Goal: Navigation & Orientation: Find specific page/section

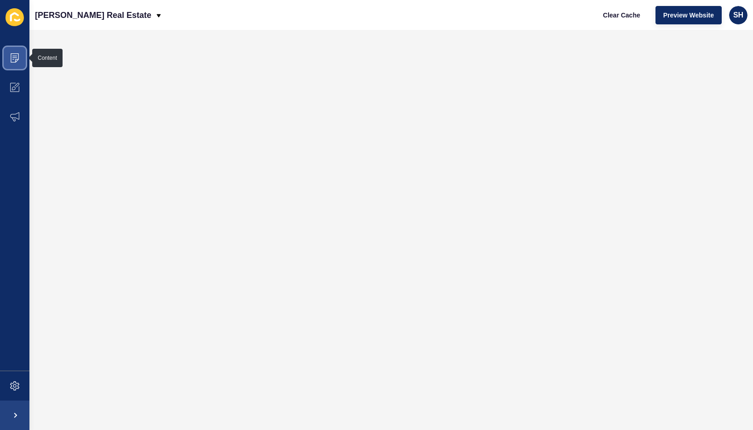
click at [16, 55] on icon at bounding box center [14, 57] width 9 height 9
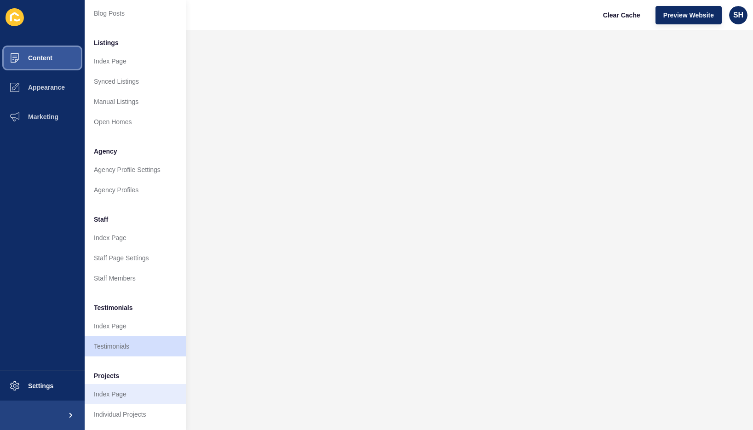
scroll to position [116, 0]
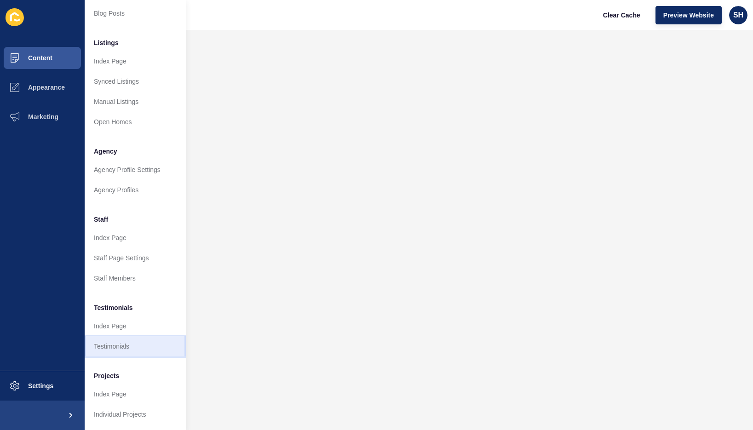
click at [122, 338] on link "Testimonials" at bounding box center [135, 346] width 101 height 20
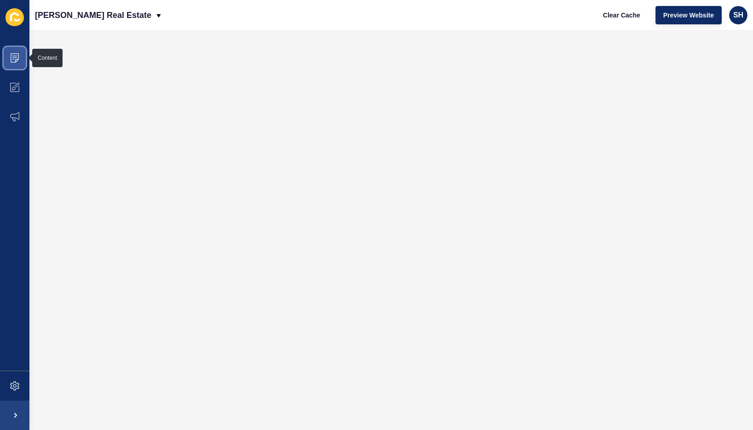
click at [13, 55] on icon at bounding box center [14, 57] width 9 height 9
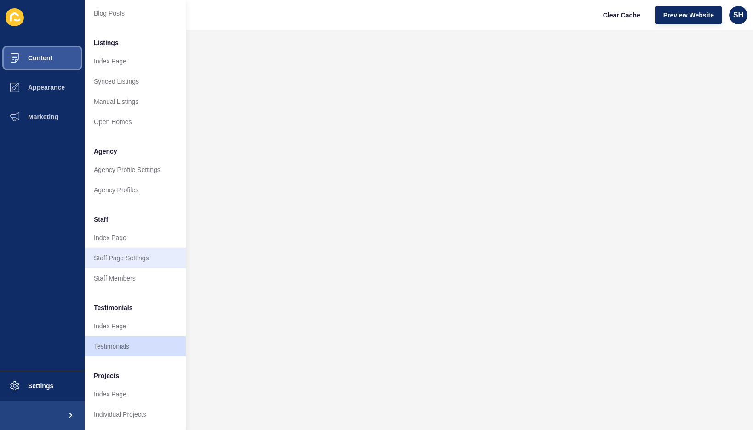
scroll to position [116, 0]
click at [130, 337] on link "Testimonials" at bounding box center [135, 346] width 101 height 20
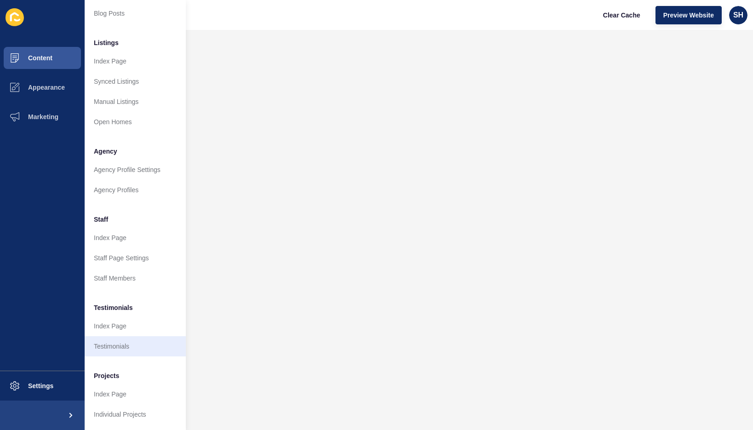
scroll to position [0, 0]
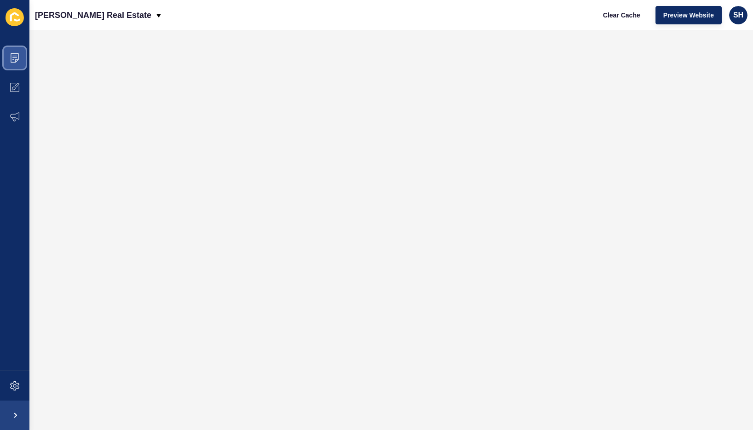
click at [13, 58] on icon at bounding box center [14, 58] width 5 height 0
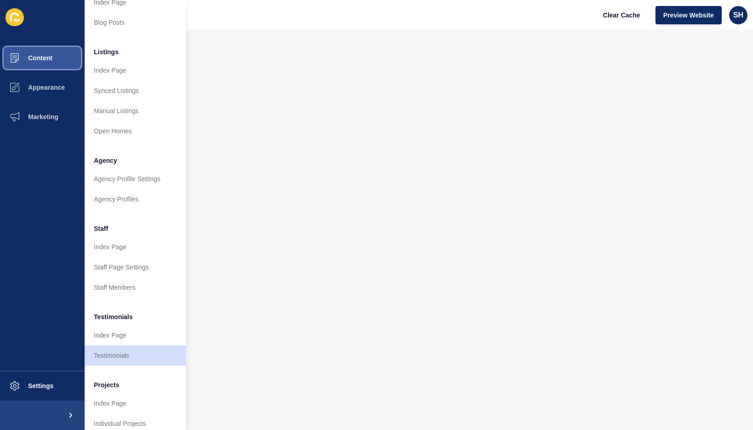
scroll to position [116, 0]
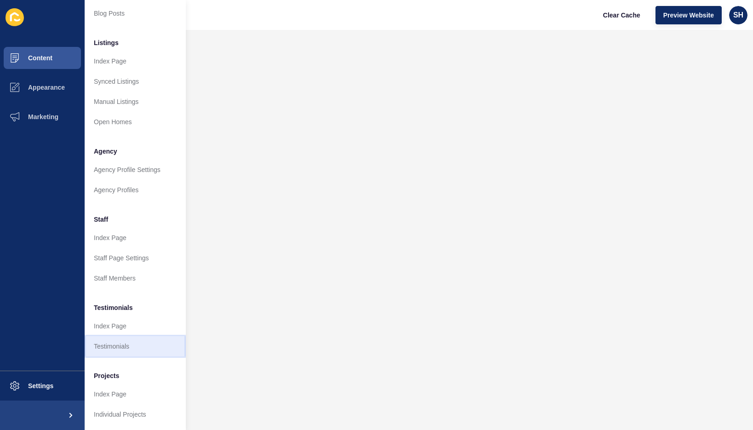
click at [119, 336] on link "Testimonials" at bounding box center [135, 346] width 101 height 20
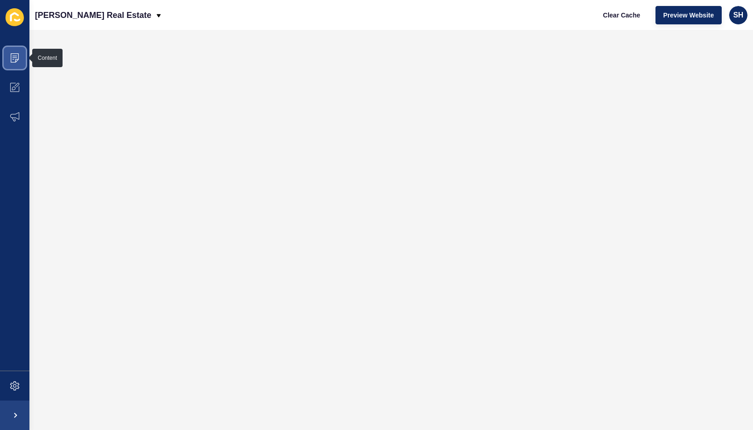
click at [12, 55] on icon at bounding box center [14, 57] width 9 height 9
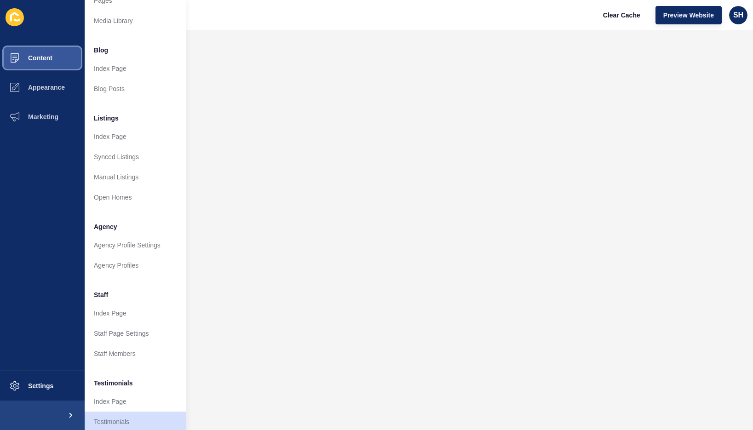
scroll to position [116, 0]
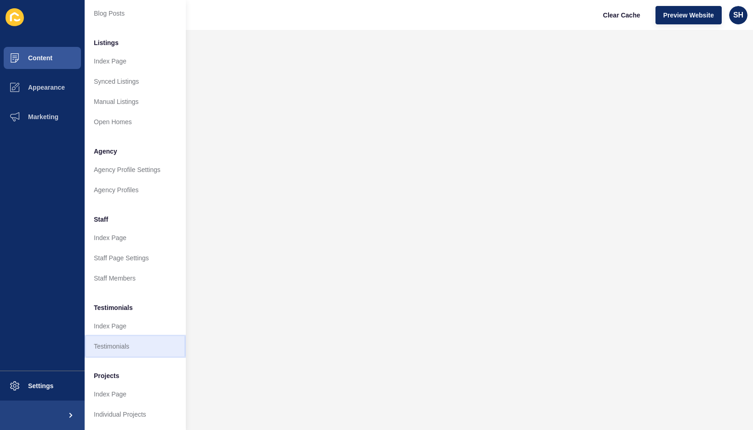
click at [135, 336] on link "Testimonials" at bounding box center [135, 346] width 101 height 20
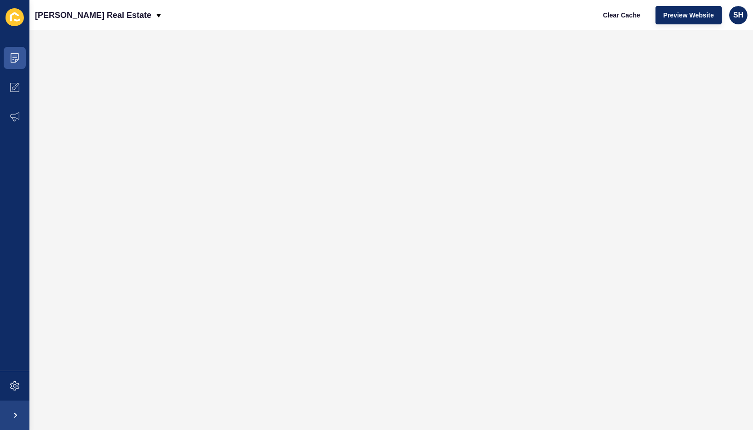
scroll to position [0, 0]
click at [11, 54] on icon at bounding box center [15, 57] width 8 height 9
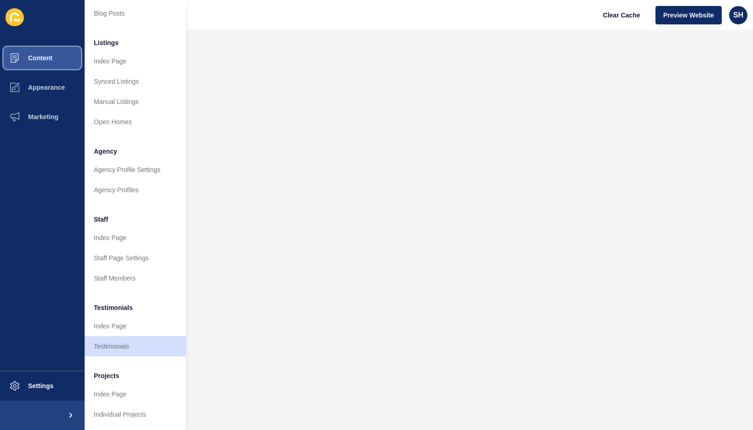
scroll to position [116, 0]
click at [133, 338] on link "Testimonials" at bounding box center [135, 346] width 101 height 20
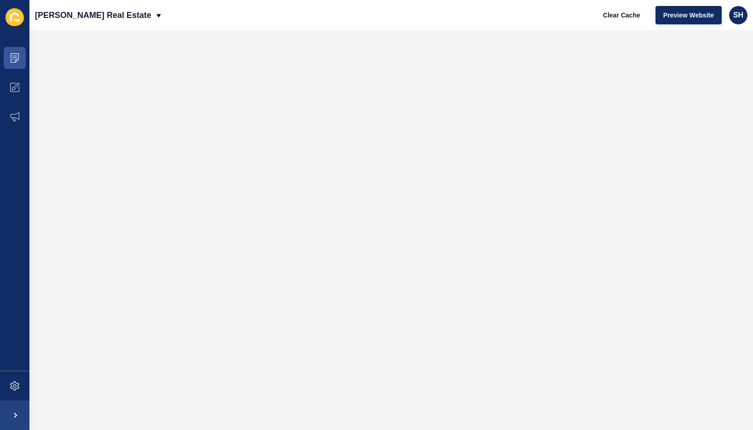
scroll to position [0, 0]
click at [12, 59] on icon at bounding box center [14, 57] width 9 height 9
click at [16, 57] on icon at bounding box center [14, 57] width 9 height 9
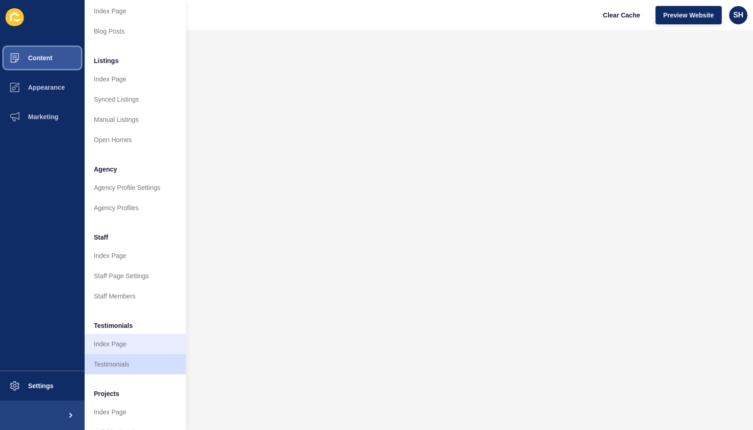
scroll to position [92, 0]
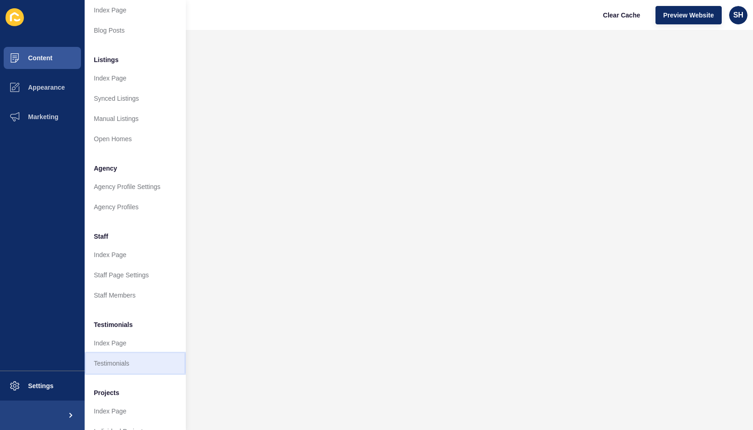
click at [129, 360] on link "Testimonials" at bounding box center [135, 363] width 101 height 20
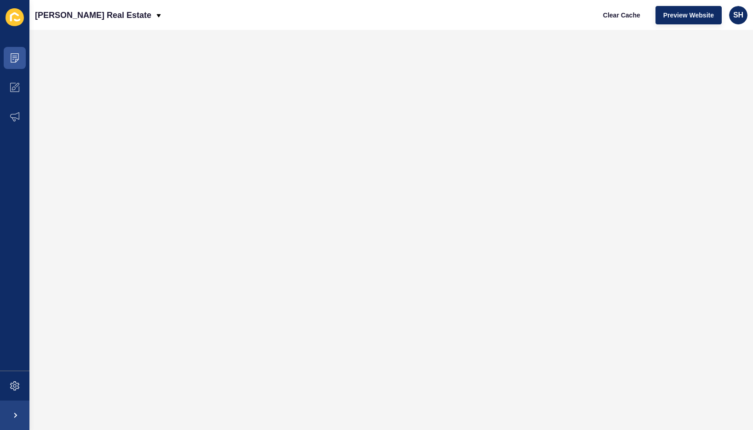
scroll to position [0, 0]
click at [15, 60] on icon at bounding box center [14, 57] width 9 height 9
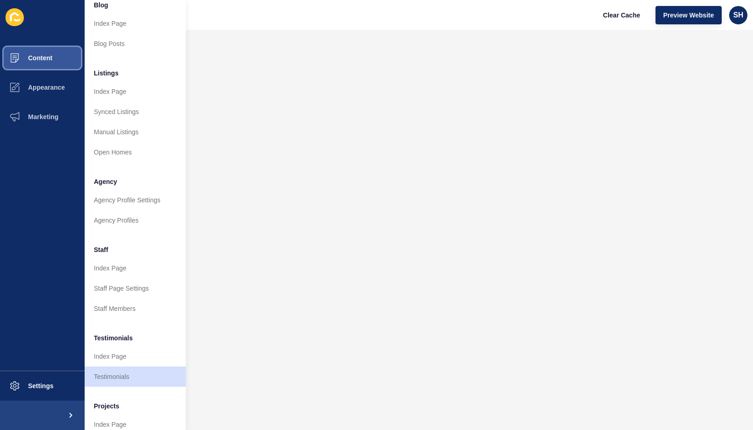
scroll to position [116, 0]
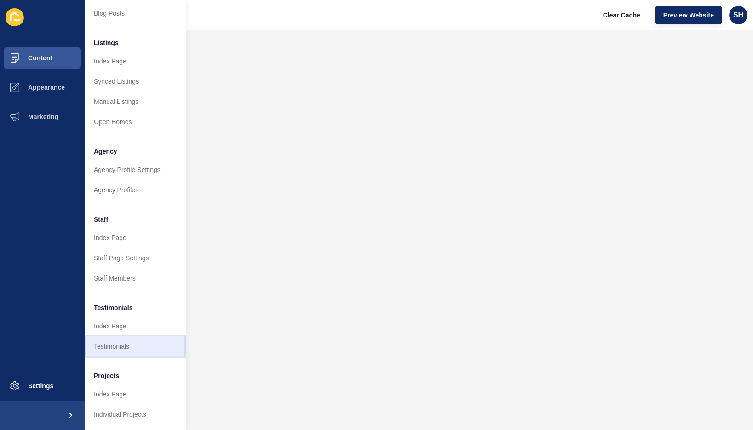
click at [130, 336] on link "Testimonials" at bounding box center [135, 346] width 101 height 20
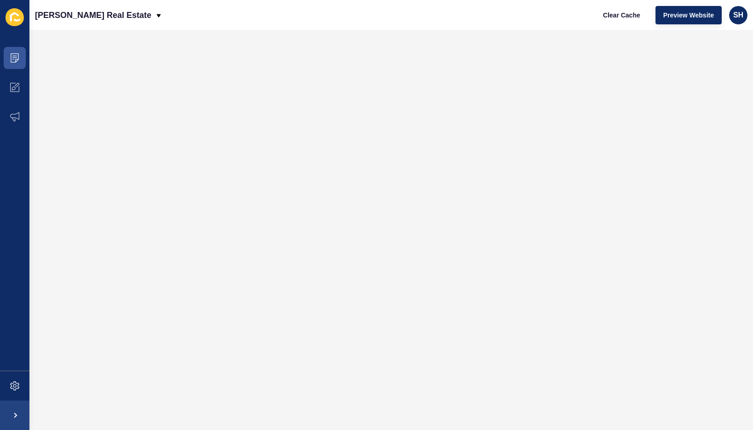
scroll to position [0, 0]
click at [8, 56] on span at bounding box center [14, 57] width 29 height 29
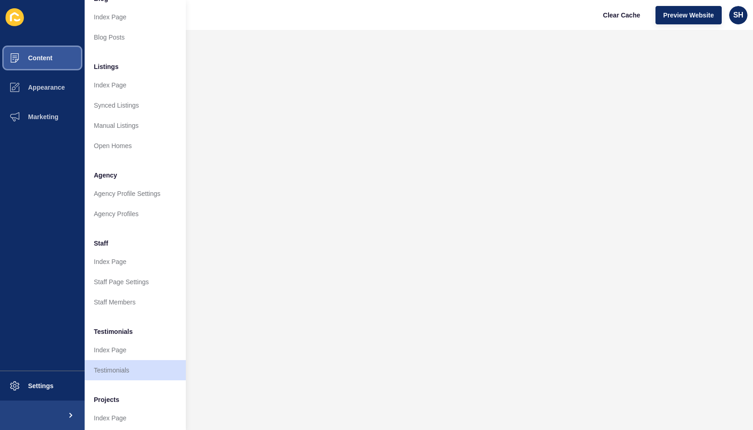
scroll to position [92, 0]
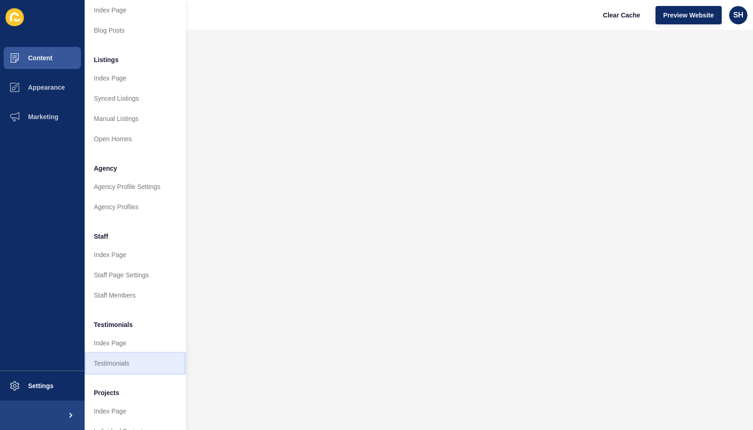
click at [122, 360] on link "Testimonials" at bounding box center [135, 363] width 101 height 20
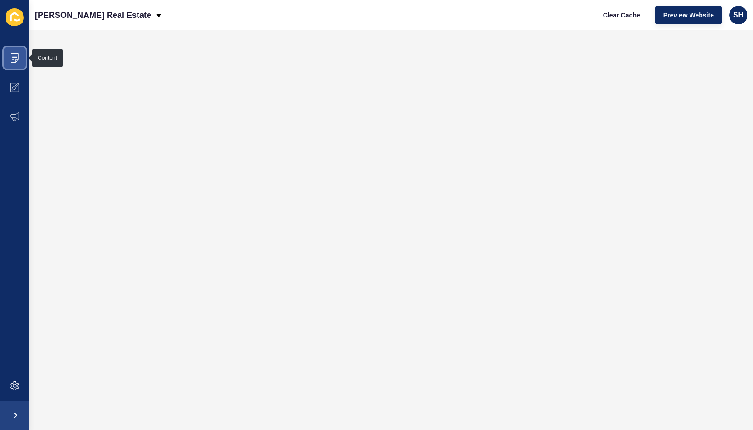
click at [10, 58] on span at bounding box center [14, 57] width 29 height 29
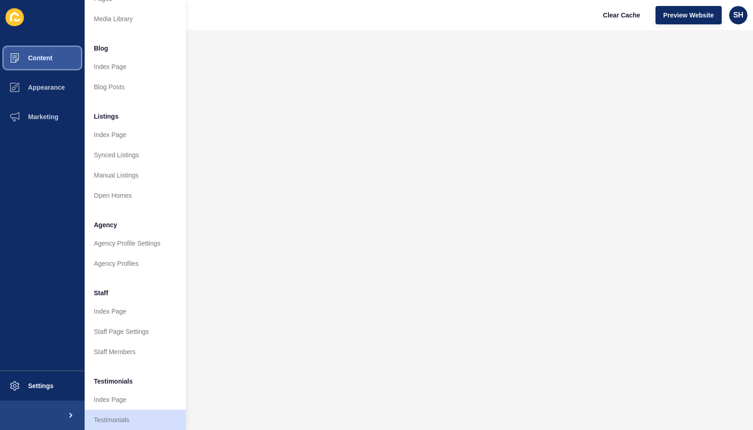
scroll to position [116, 0]
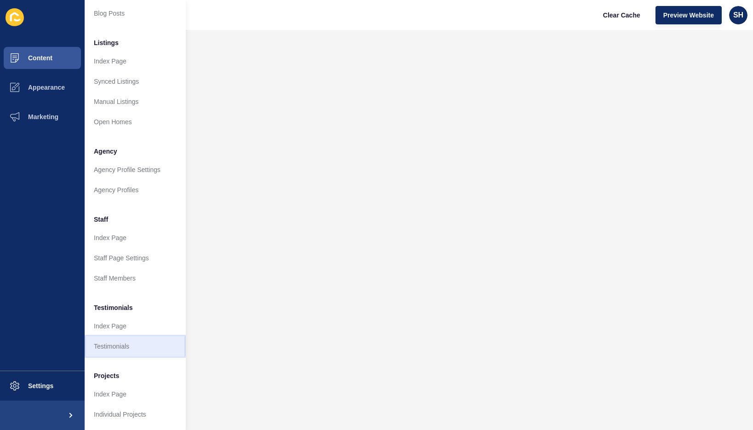
click at [127, 336] on link "Testimonials" at bounding box center [135, 346] width 101 height 20
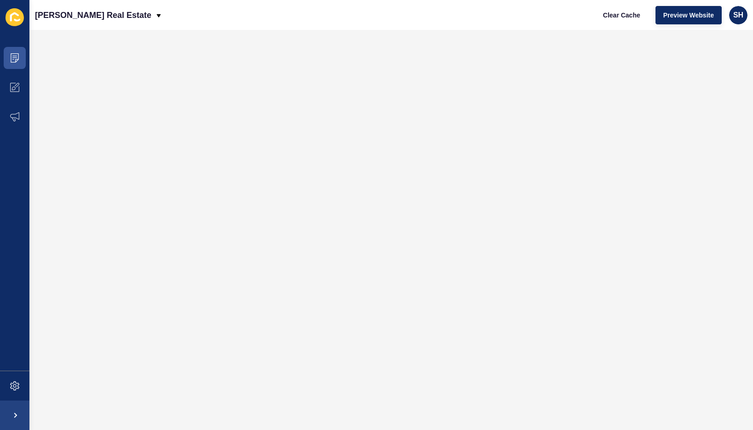
scroll to position [0, 0]
click at [21, 52] on span at bounding box center [14, 57] width 29 height 29
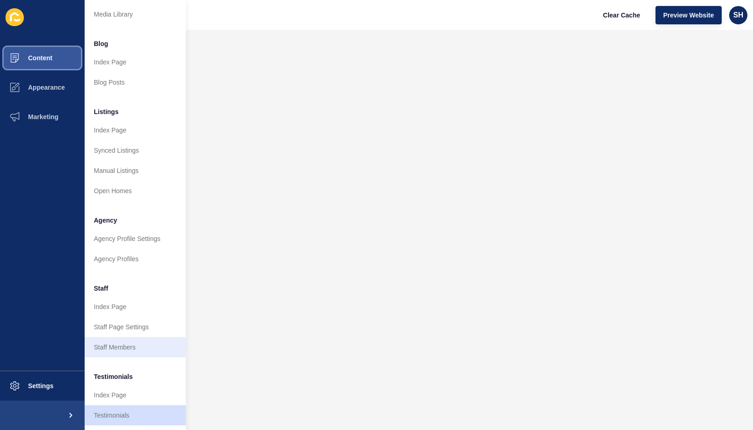
scroll to position [92, 0]
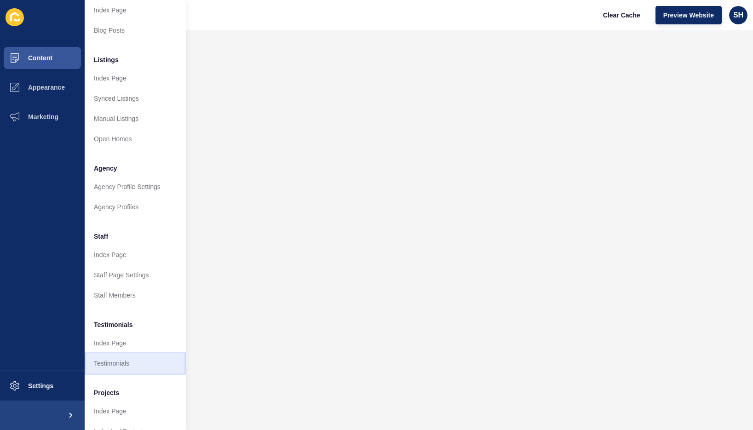
click at [132, 360] on link "Testimonials" at bounding box center [135, 363] width 101 height 20
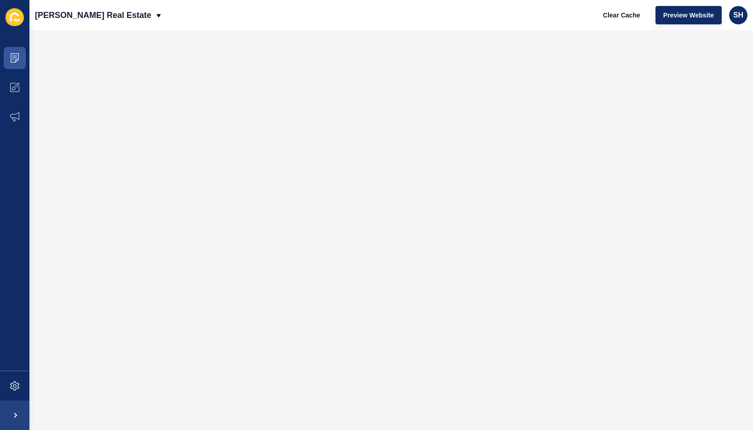
scroll to position [0, 0]
click at [21, 53] on span at bounding box center [14, 57] width 29 height 29
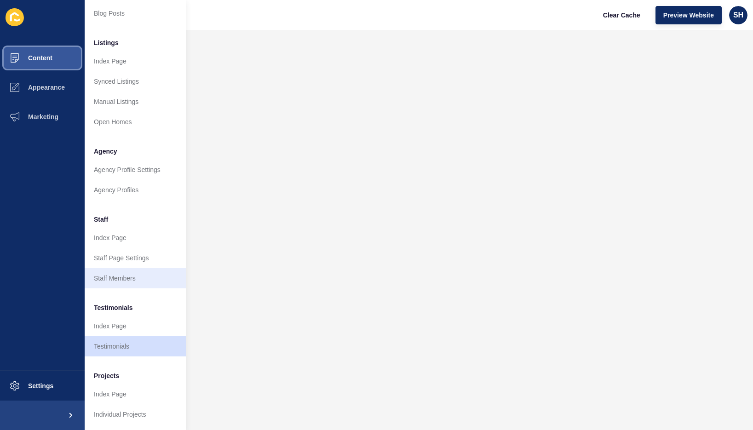
scroll to position [116, 0]
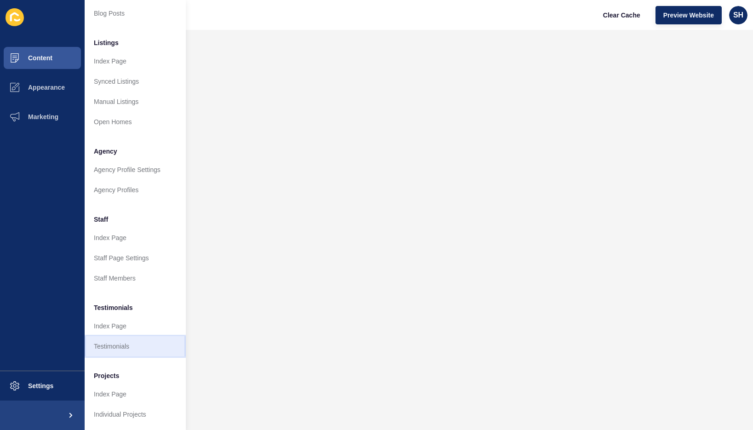
click at [135, 338] on link "Testimonials" at bounding box center [135, 346] width 101 height 20
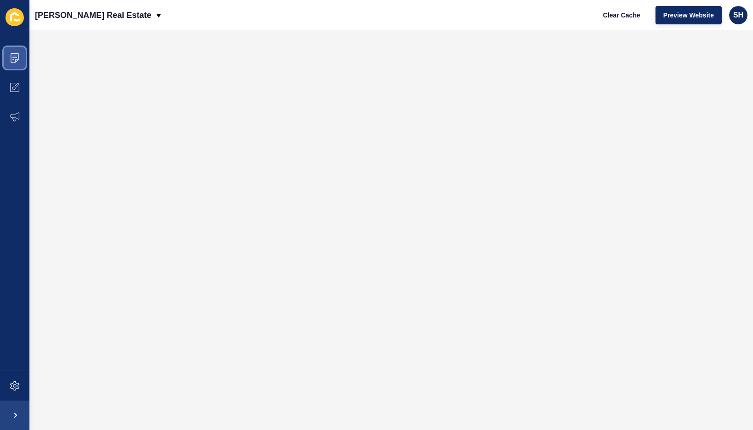
click at [14, 56] on icon at bounding box center [14, 56] width 5 height 0
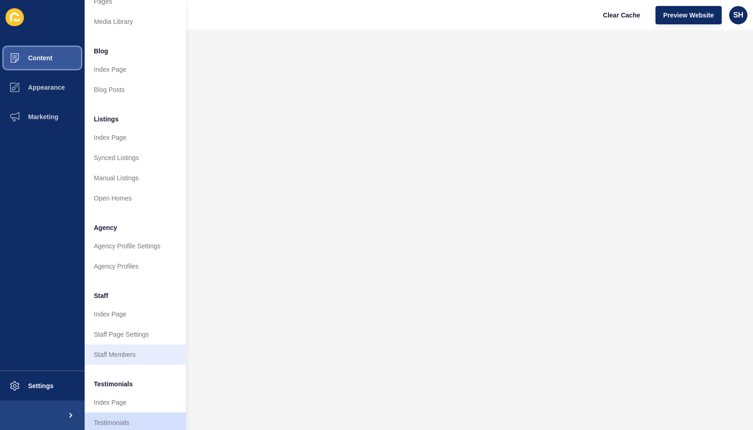
scroll to position [92, 0]
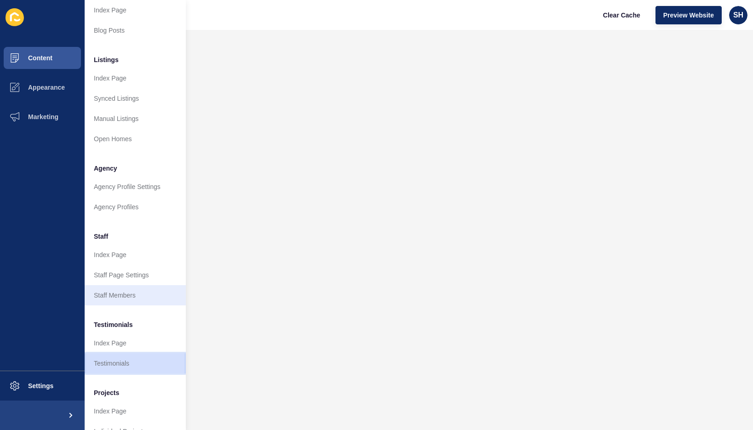
click at [130, 361] on link "Testimonials" at bounding box center [135, 363] width 101 height 20
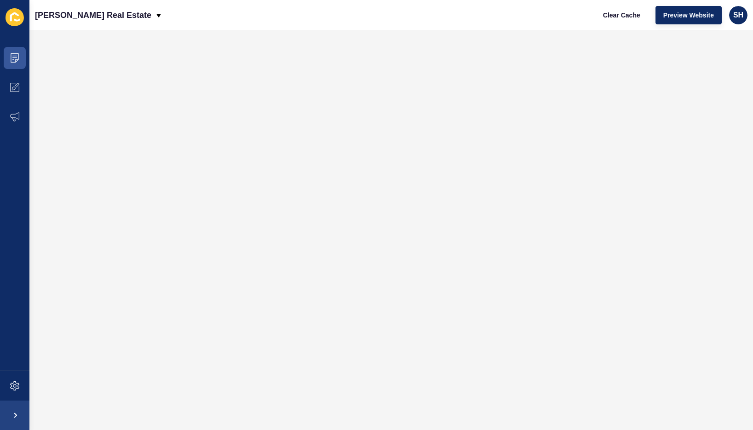
scroll to position [0, 0]
click at [18, 57] on icon at bounding box center [14, 57] width 9 height 9
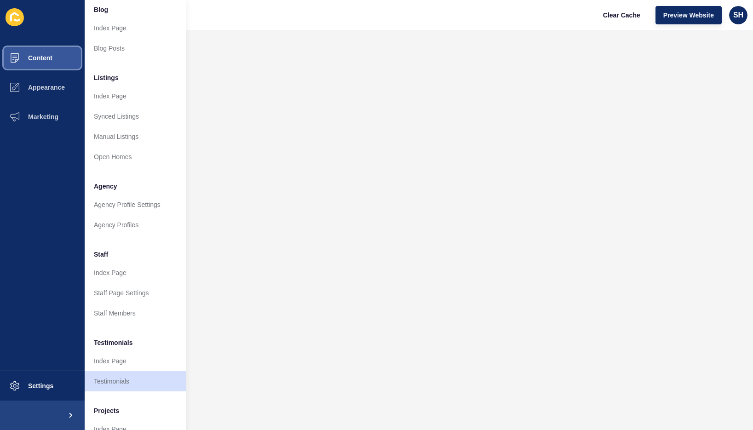
scroll to position [92, 0]
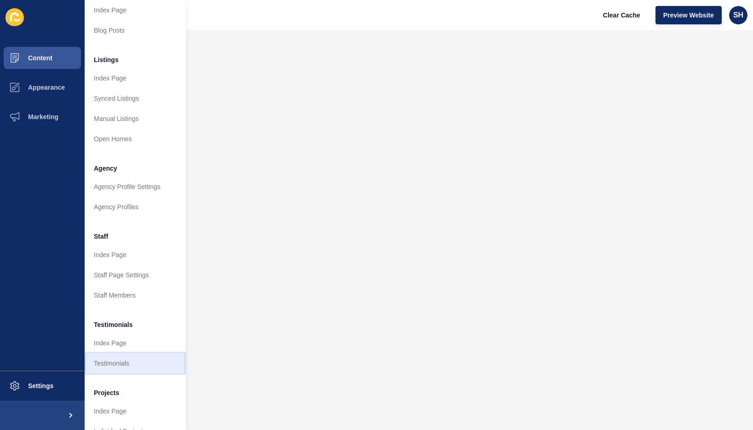
click at [135, 365] on link "Testimonials" at bounding box center [135, 363] width 101 height 20
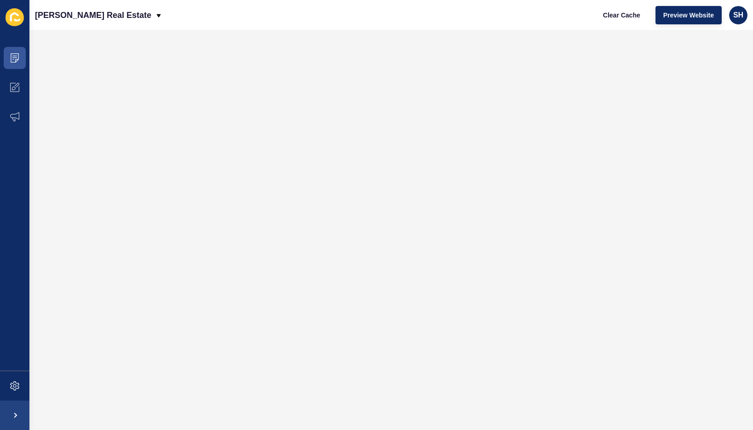
scroll to position [0, 0]
click at [17, 55] on icon at bounding box center [14, 57] width 9 height 9
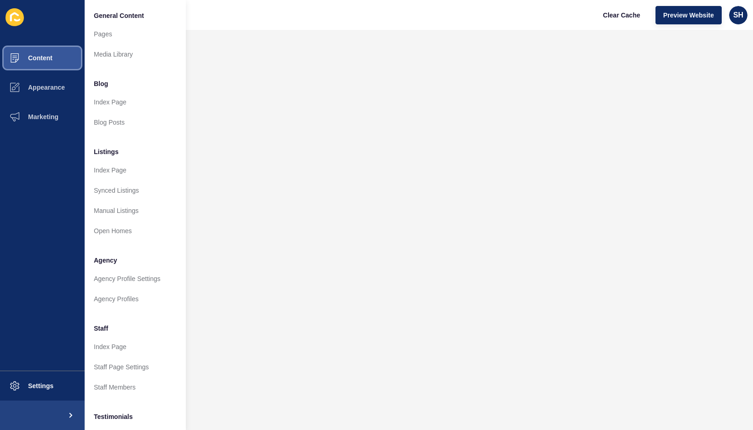
scroll to position [46, 0]
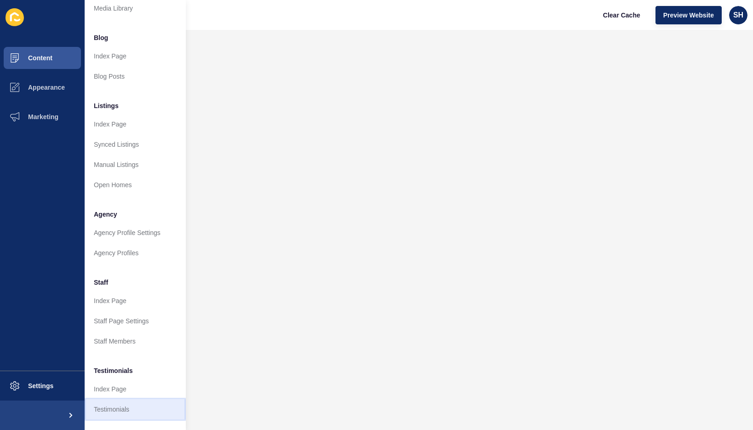
click at [135, 411] on link "Testimonials" at bounding box center [135, 409] width 101 height 20
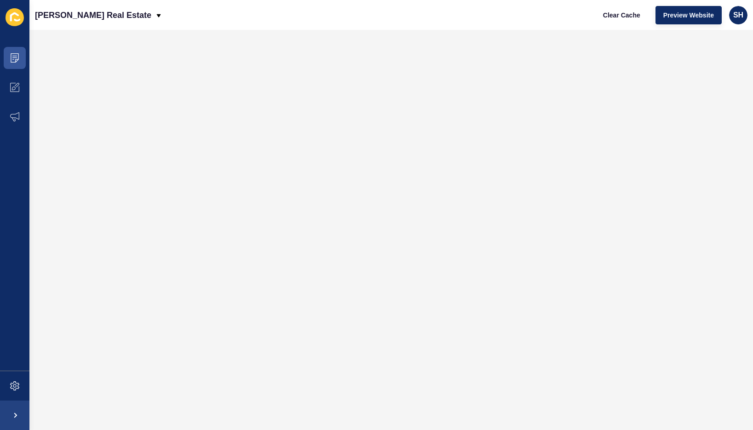
scroll to position [0, 0]
click at [13, 50] on span at bounding box center [14, 57] width 29 height 29
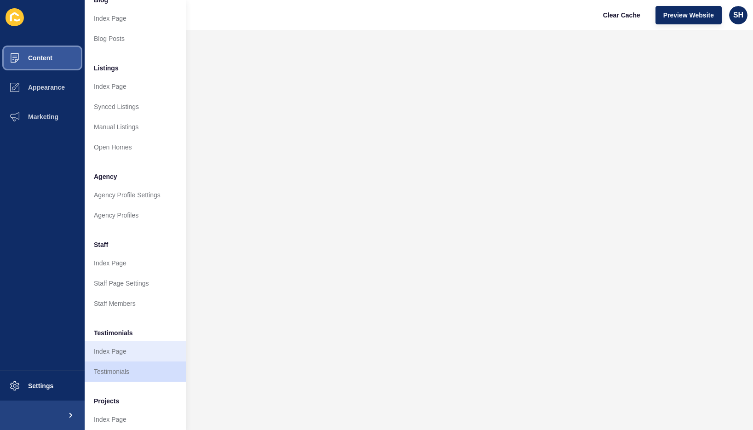
scroll to position [116, 0]
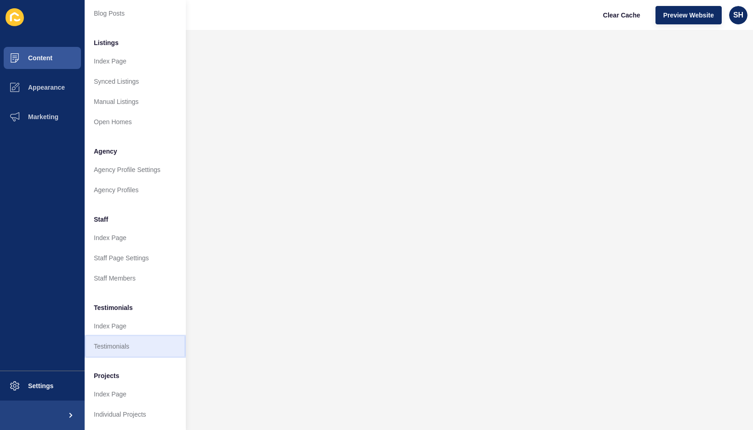
click at [144, 342] on link "Testimonials" at bounding box center [135, 346] width 101 height 20
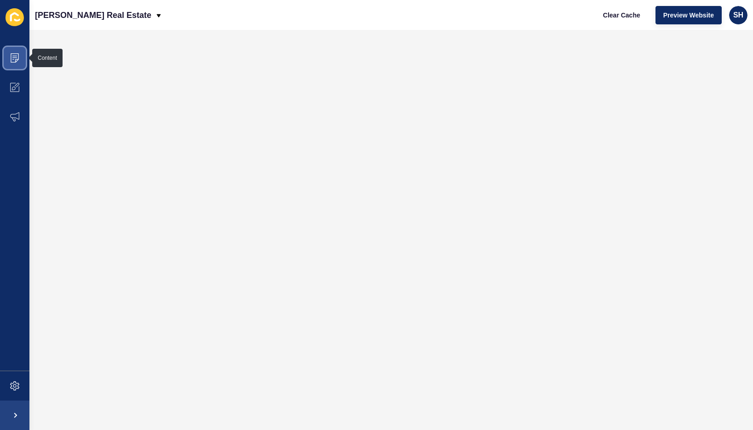
click at [19, 57] on span at bounding box center [14, 57] width 29 height 29
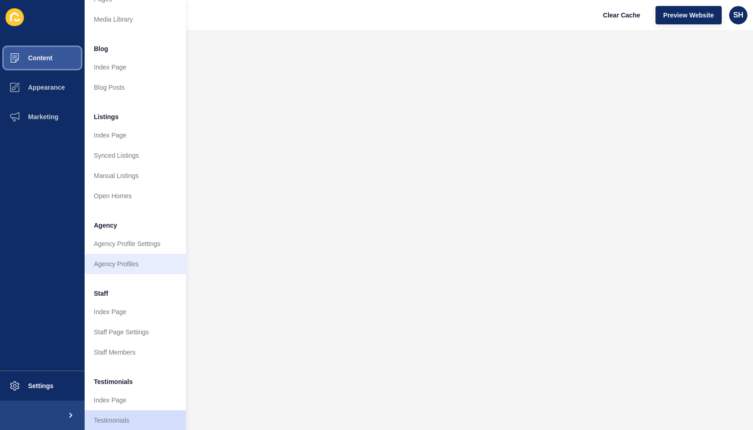
scroll to position [116, 0]
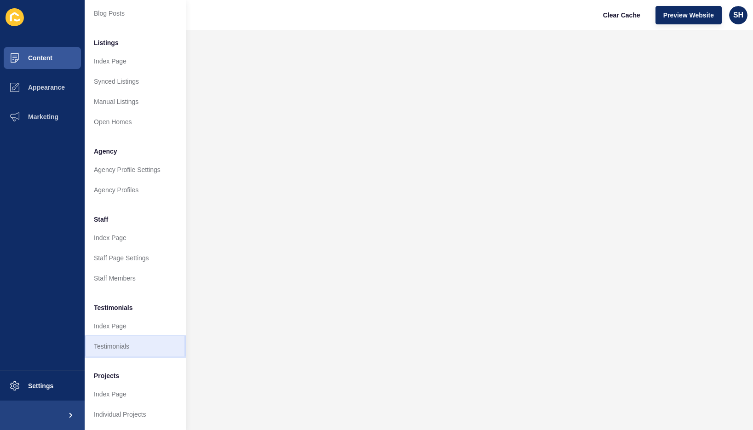
click at [144, 336] on link "Testimonials" at bounding box center [135, 346] width 101 height 20
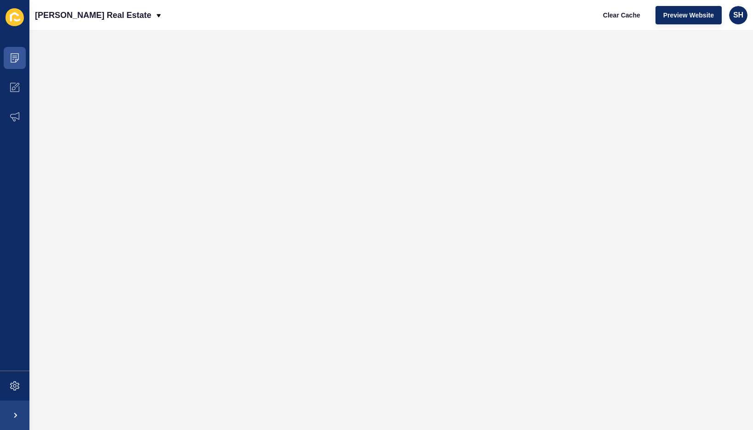
scroll to position [0, 0]
click at [19, 53] on icon at bounding box center [14, 57] width 9 height 9
click at [10, 54] on icon at bounding box center [14, 57] width 9 height 9
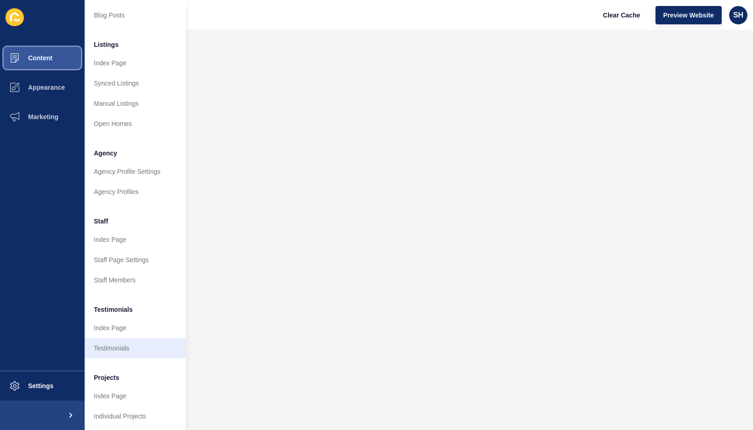
scroll to position [116, 0]
click at [144, 342] on link "Testimonials" at bounding box center [135, 346] width 101 height 20
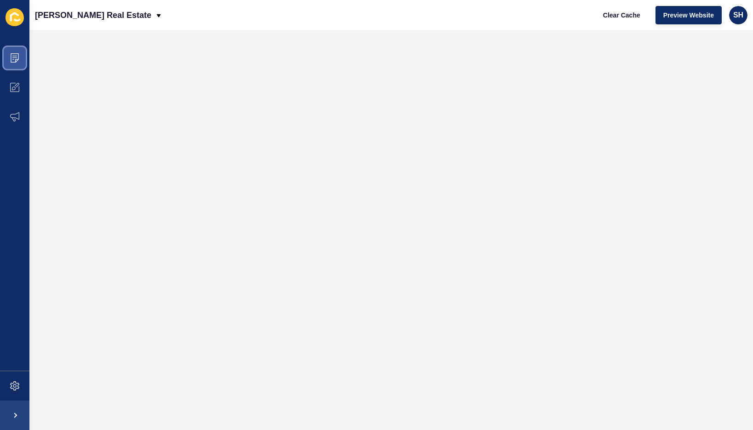
click at [15, 58] on icon at bounding box center [14, 58] width 5 height 0
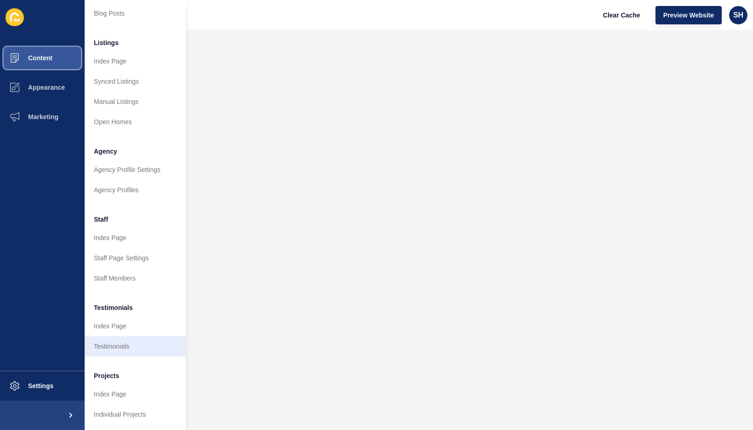
scroll to position [116, 0]
click at [135, 336] on link "Testimonials" at bounding box center [135, 346] width 101 height 20
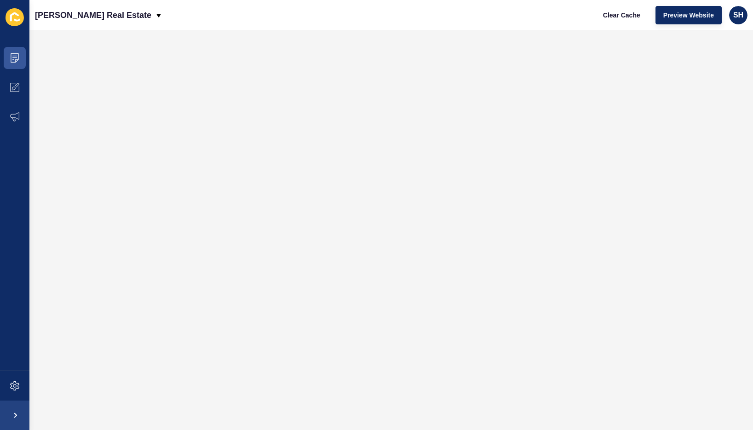
scroll to position [0, 0]
click at [17, 56] on icon at bounding box center [14, 57] width 9 height 9
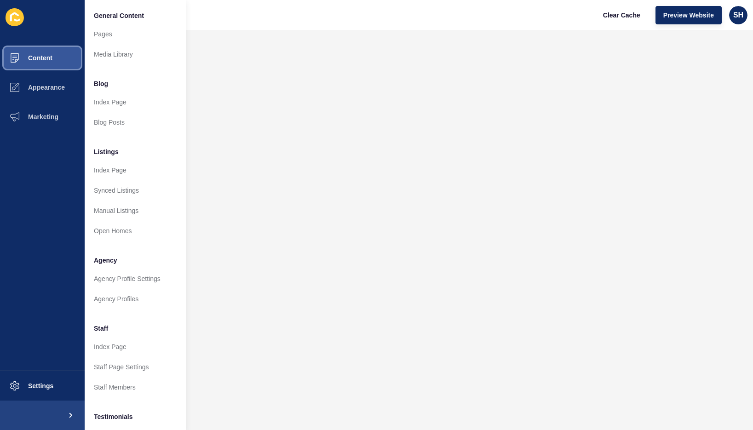
scroll to position [92, 0]
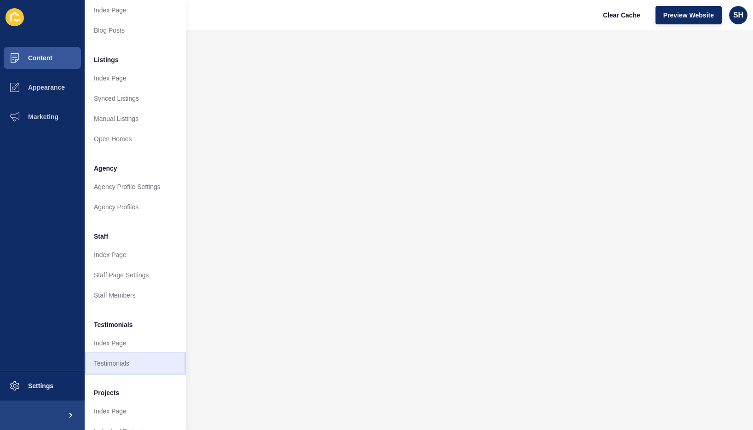
click at [123, 360] on link "Testimonials" at bounding box center [135, 363] width 101 height 20
